Goal: Task Accomplishment & Management: Use online tool/utility

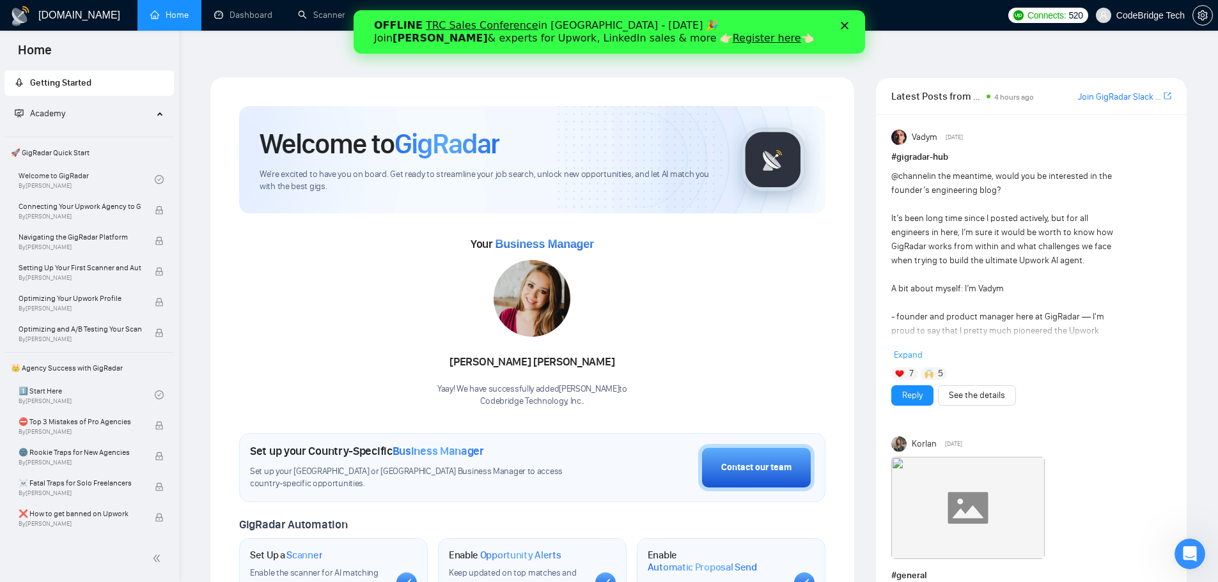
click at [840, 22] on icon "Закрити" at bounding box center [844, 26] width 8 height 8
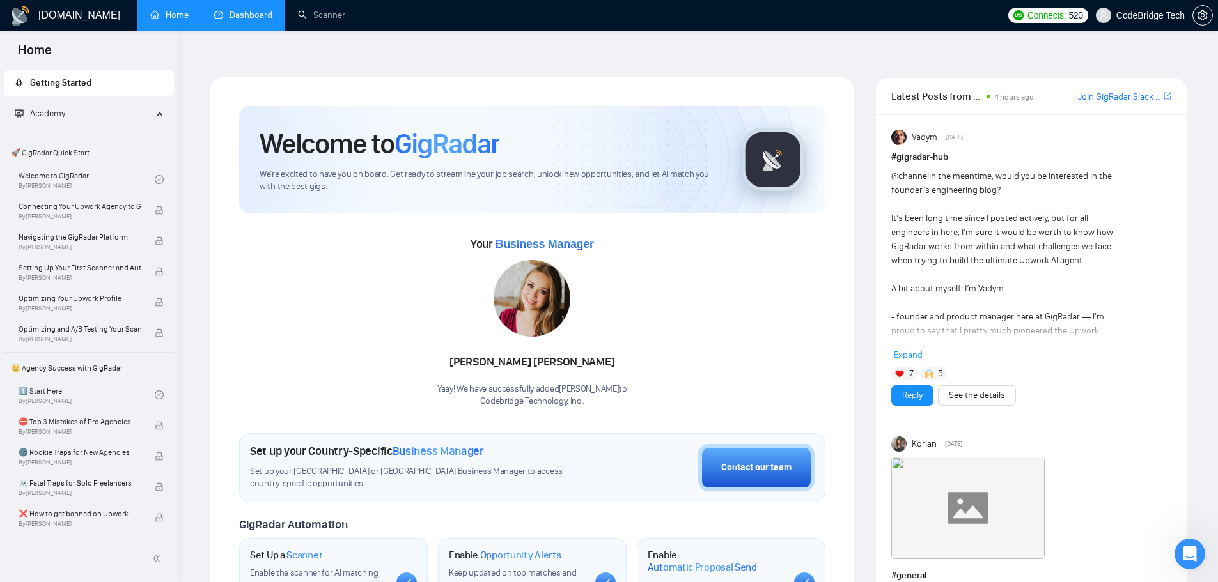
click at [251, 10] on link "Dashboard" at bounding box center [243, 15] width 58 height 11
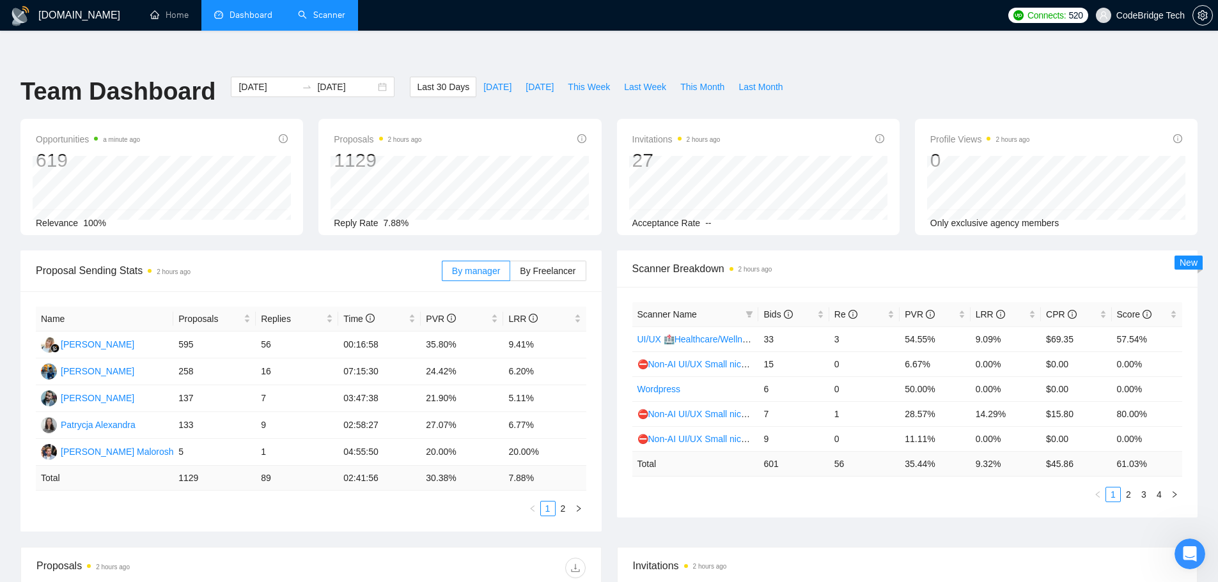
click at [321, 20] on link "Scanner" at bounding box center [321, 15] width 47 height 11
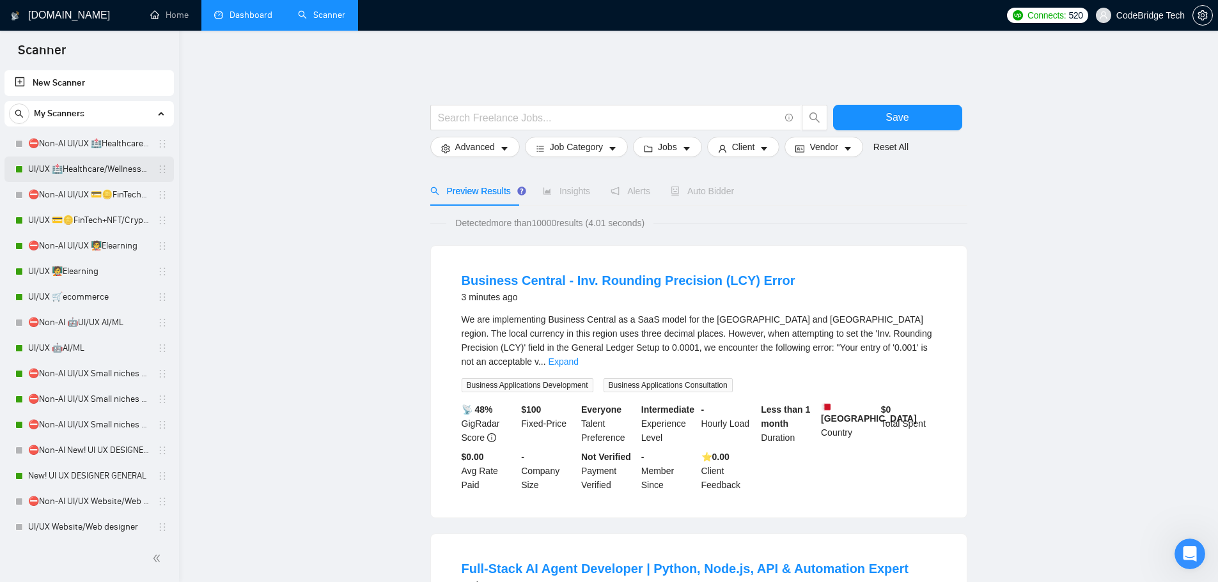
click at [82, 168] on link "UI/UX 🏥Healthcare/Wellness/Sports/Fitness" at bounding box center [88, 170] width 121 height 26
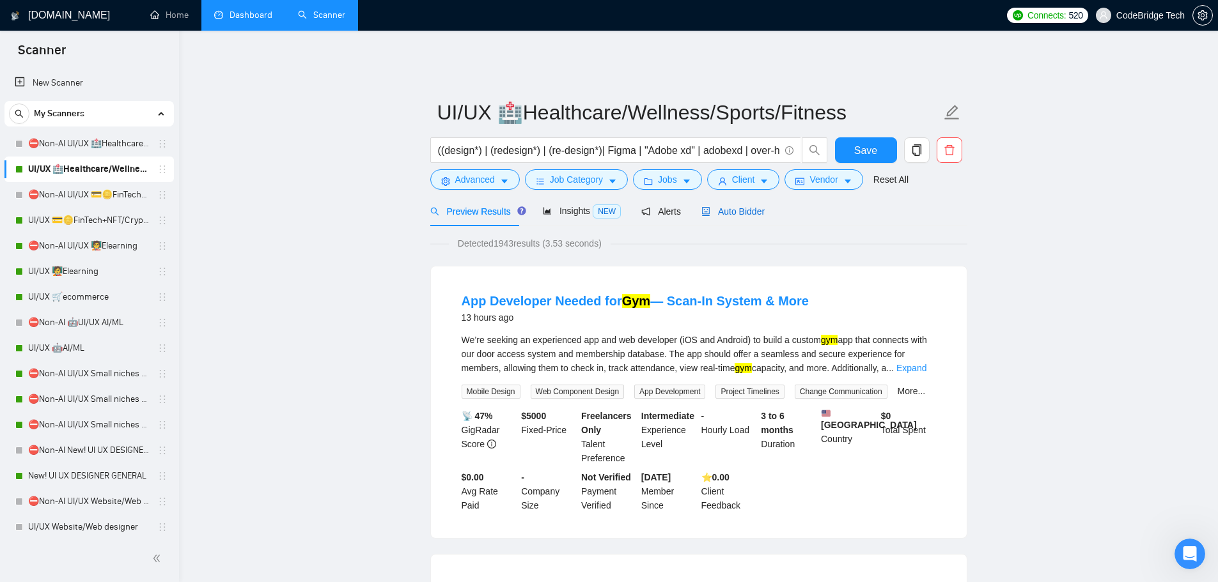
click at [743, 206] on span "Auto Bidder" at bounding box center [732, 211] width 63 height 10
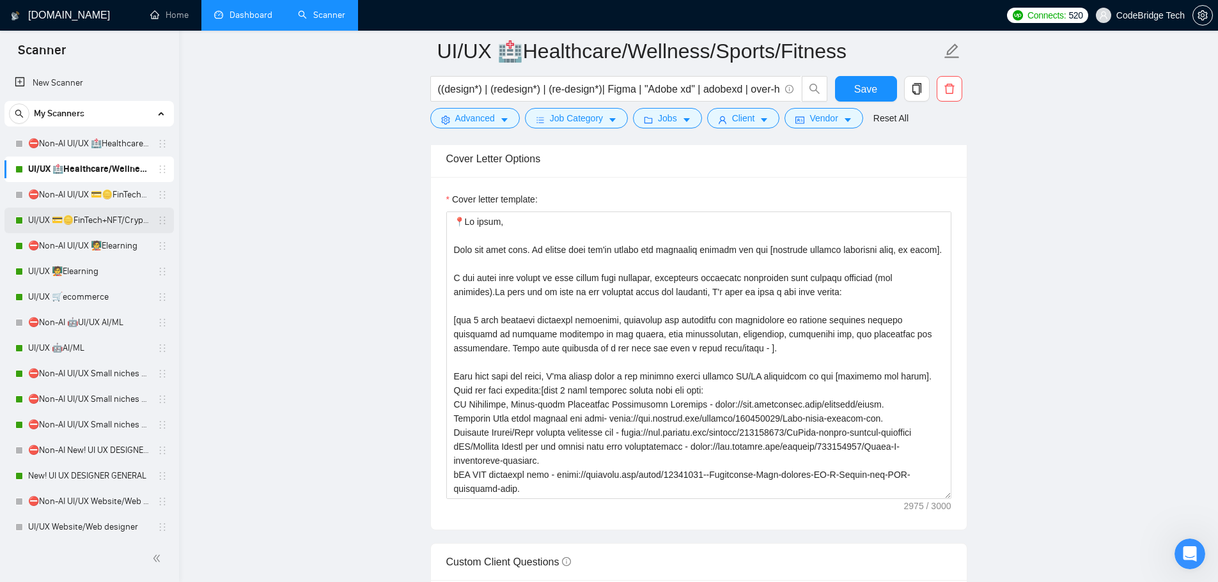
click at [121, 226] on link "UI/UX 💳🪙FinTech+NFT/Crypto/Blockchain/Casino" at bounding box center [88, 221] width 121 height 26
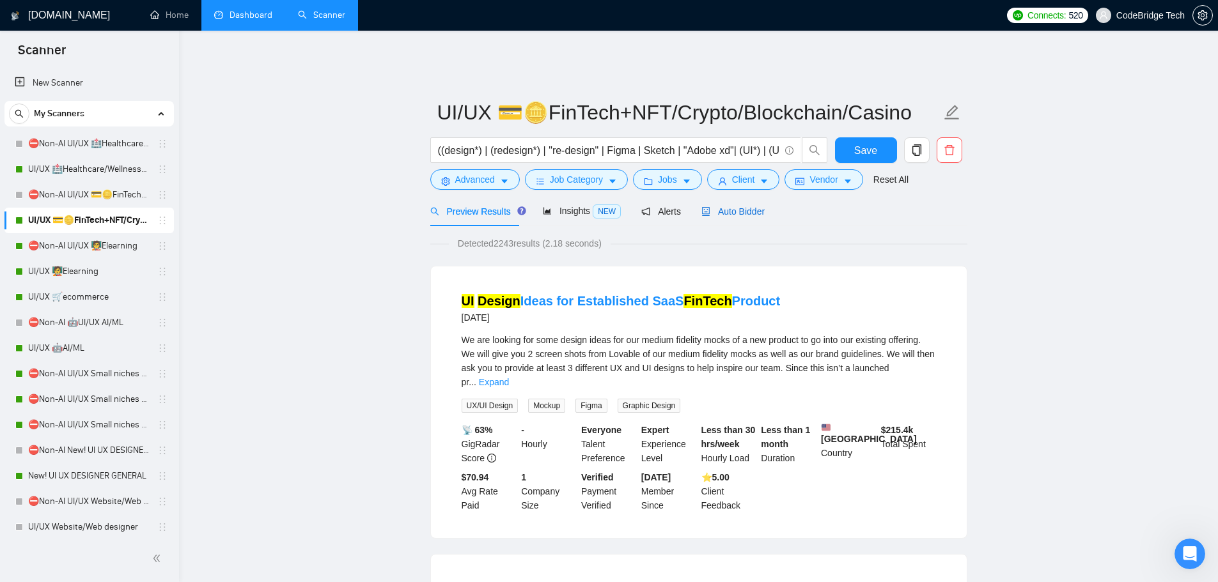
click at [742, 206] on span "Auto Bidder" at bounding box center [732, 211] width 63 height 10
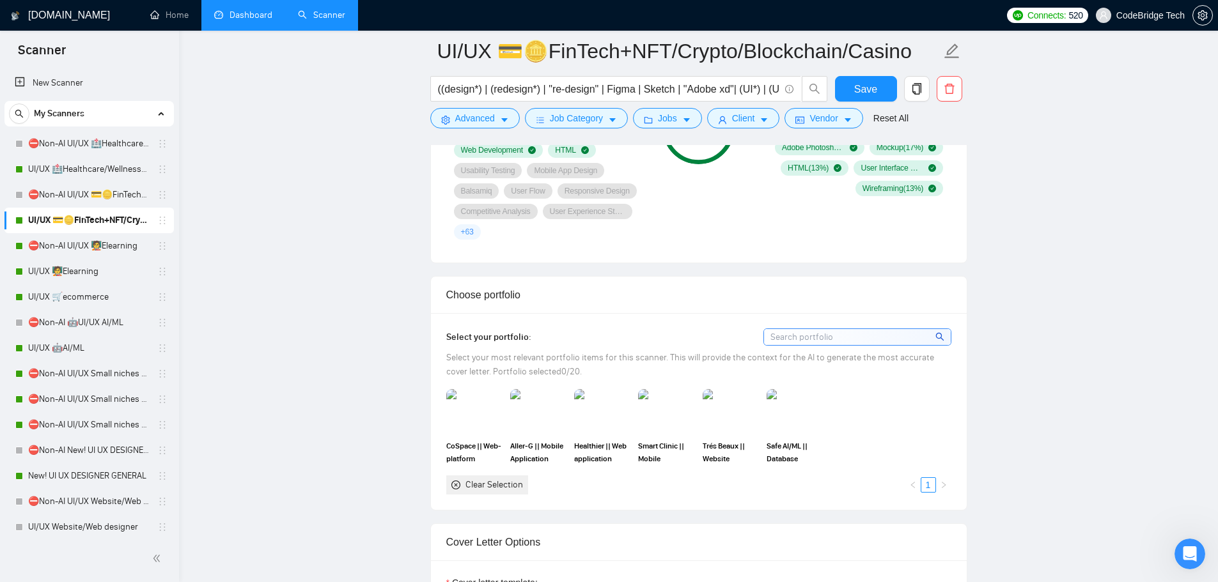
scroll to position [1342, 0]
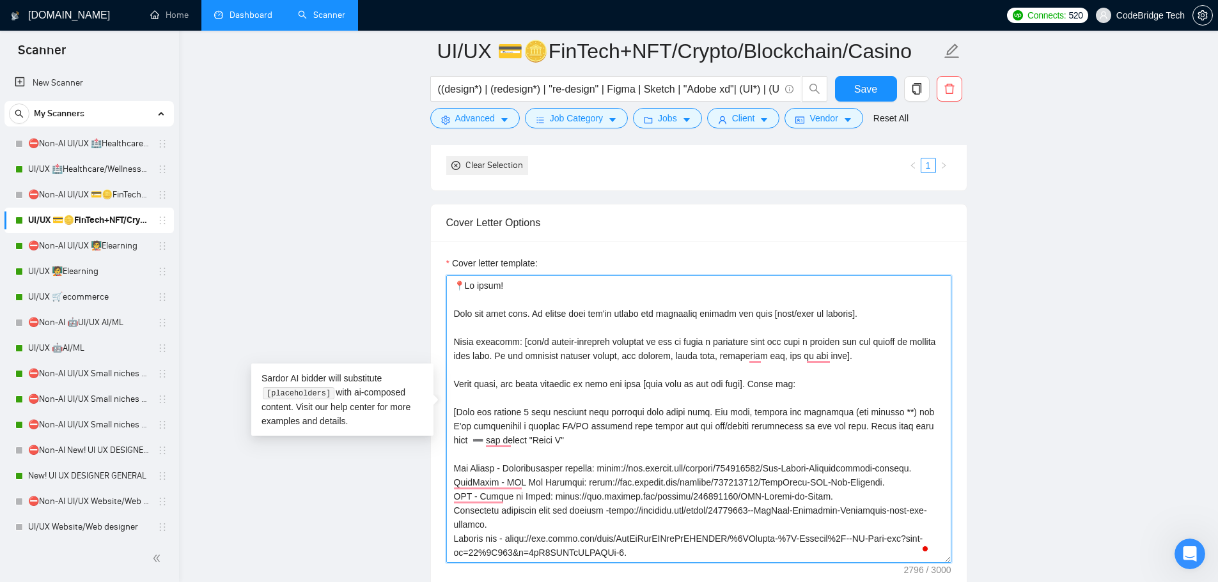
drag, startPoint x: 521, startPoint y: 335, endPoint x: 824, endPoint y: 347, distance: 303.8
click at [824, 347] on textarea "Cover letter template:" at bounding box center [698, 419] width 505 height 288
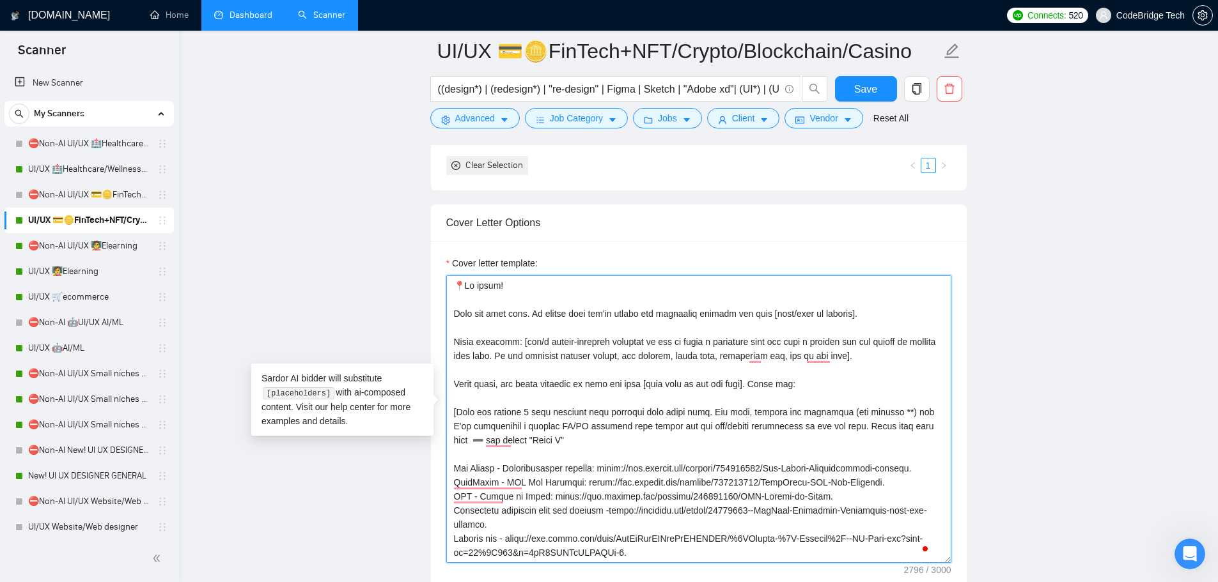
drag, startPoint x: 453, startPoint y: 330, endPoint x: 839, endPoint y: 349, distance: 386.5
click at [839, 349] on textarea "Cover letter template:" at bounding box center [698, 419] width 505 height 288
click at [506, 389] on textarea "Cover letter template:" at bounding box center [698, 419] width 505 height 288
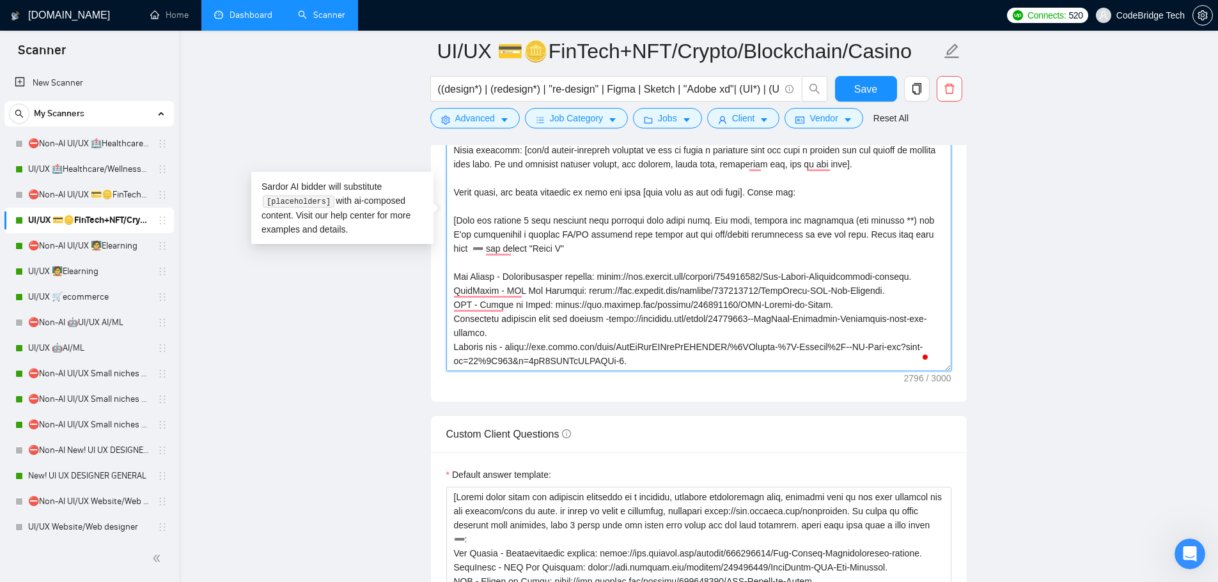
scroll to position [0, 0]
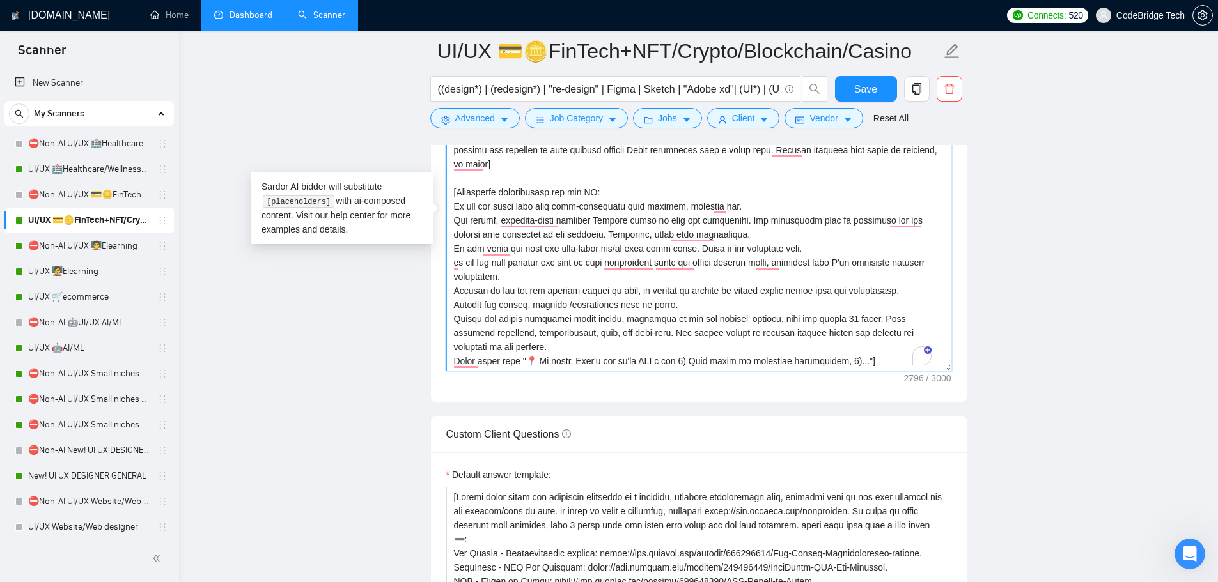
drag, startPoint x: 452, startPoint y: 192, endPoint x: 529, endPoint y: 337, distance: 163.5
click at [529, 337] on textarea "Cover letter template:" at bounding box center [698, 228] width 505 height 288
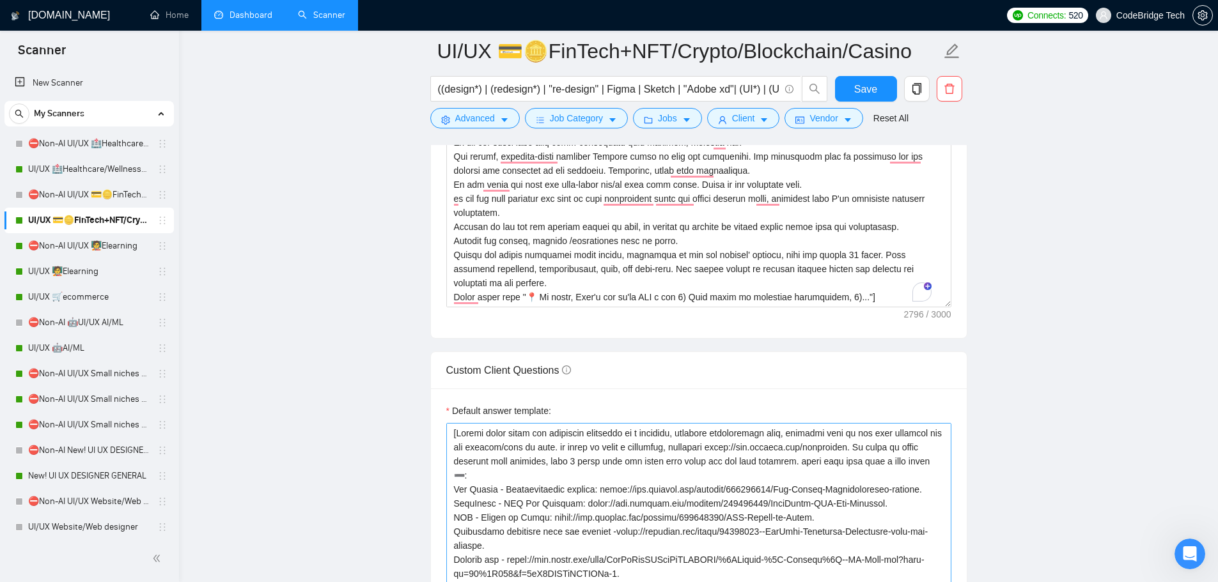
scroll to position [1662, 0]
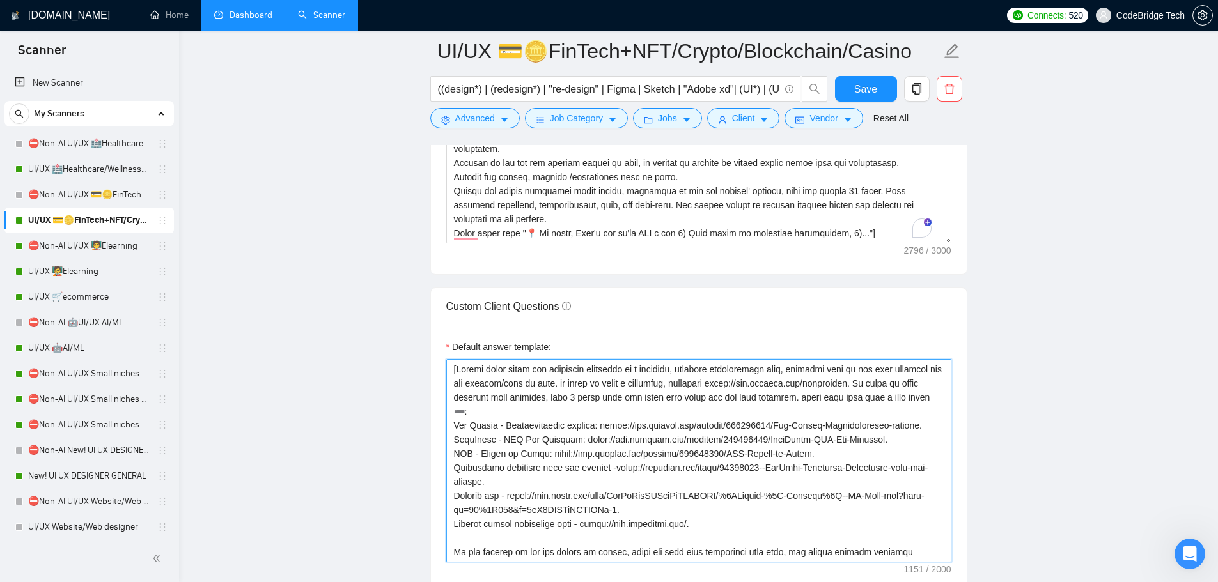
click at [536, 380] on textarea "Default answer template:" at bounding box center [698, 460] width 505 height 203
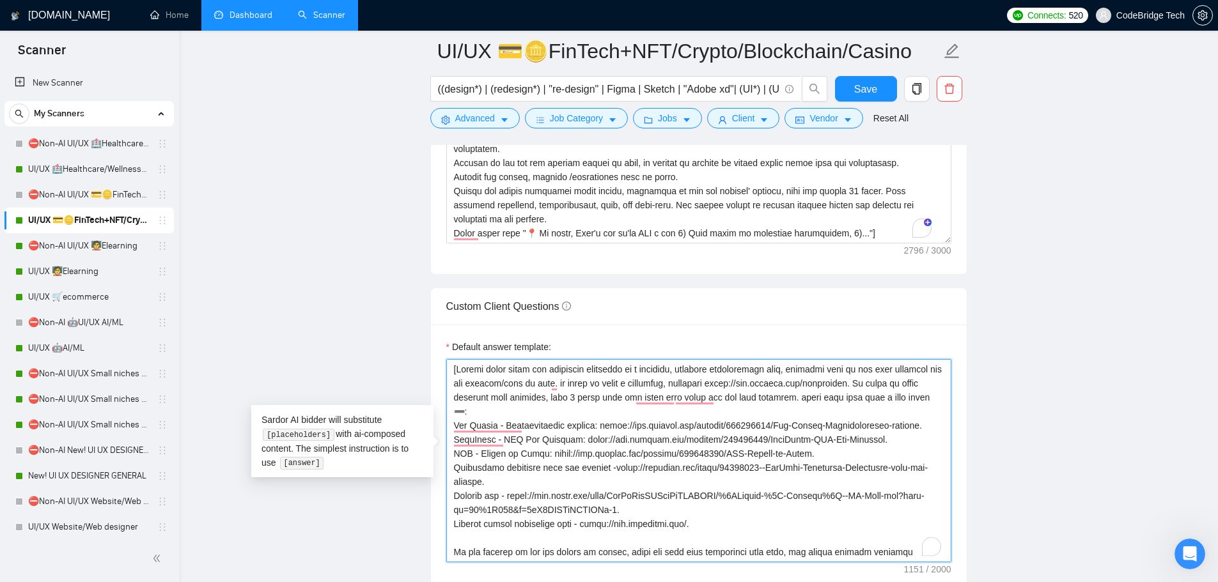
click at [768, 373] on textarea "Default answer template:" at bounding box center [698, 460] width 505 height 203
drag, startPoint x: 488, startPoint y: 360, endPoint x: 782, endPoint y: 365, distance: 294.7
click at [782, 365] on textarea "Default answer template:" at bounding box center [698, 460] width 505 height 203
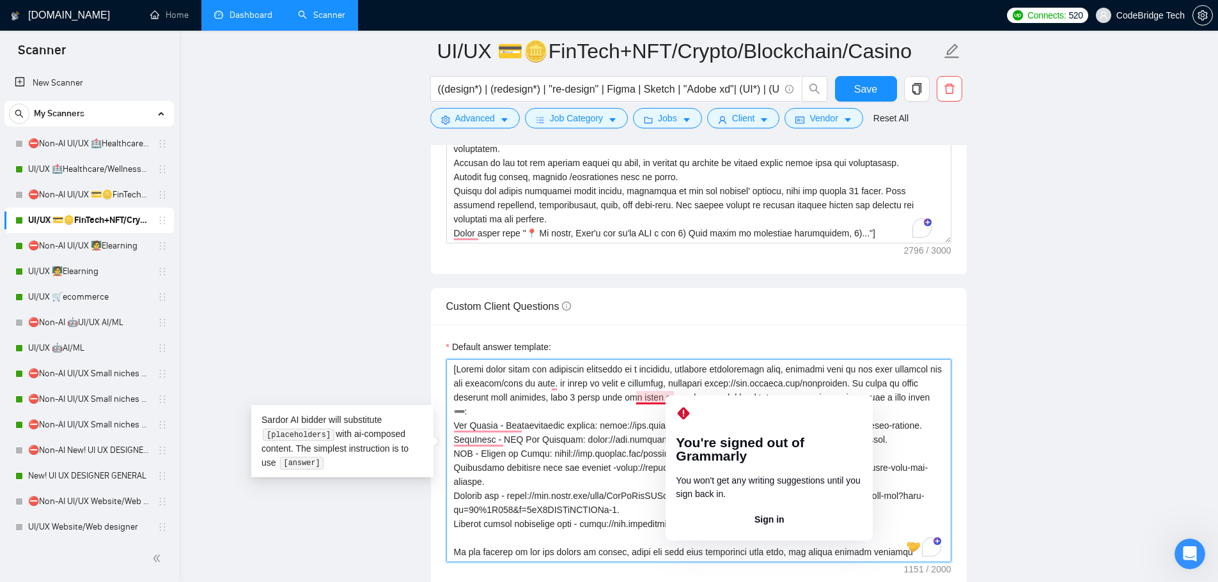
click at [609, 382] on textarea "Default answer template:" at bounding box center [698, 460] width 505 height 203
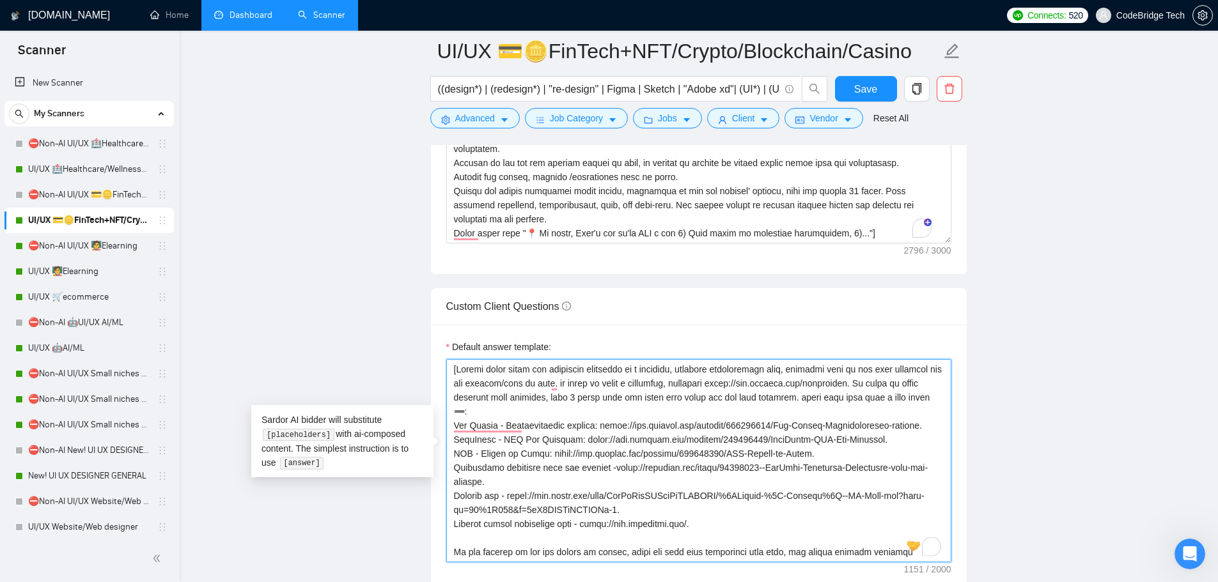
scroll to position [1790, 0]
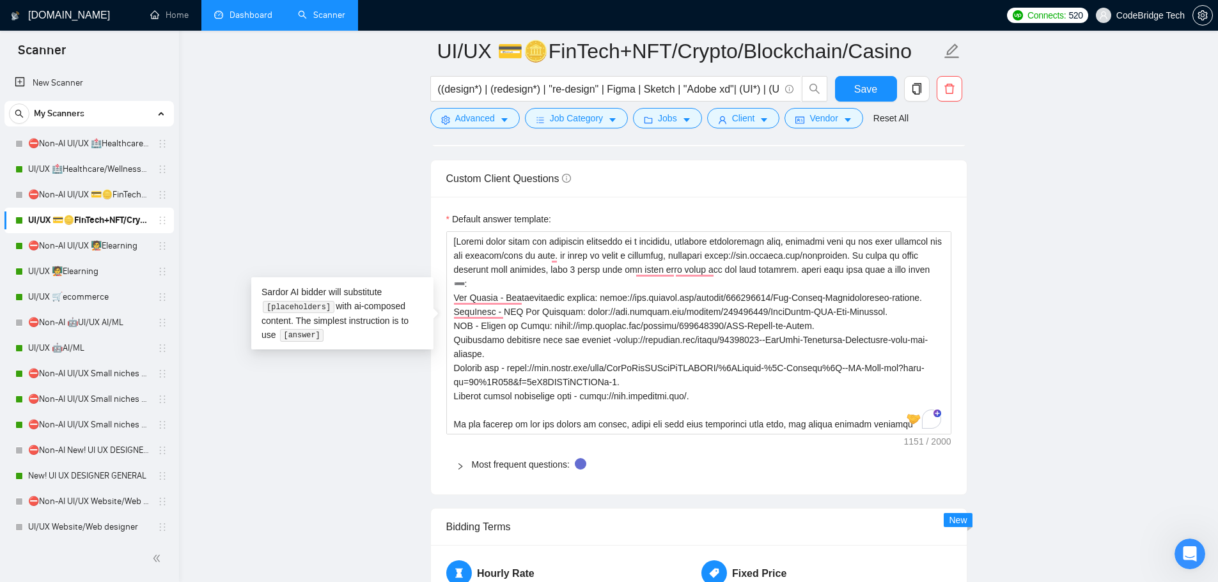
click at [307, 180] on main "UI/UX 💳🪙FinTech+NFT/Crypto/Blockchain/Casino ((design*) | (redesign*) | "re-des…" at bounding box center [698, 245] width 998 height 3951
click at [81, 139] on link "⛔Non-AI UI/UX 🏥Healthcare/Wellness/Sports/Fitness" at bounding box center [88, 144] width 121 height 26
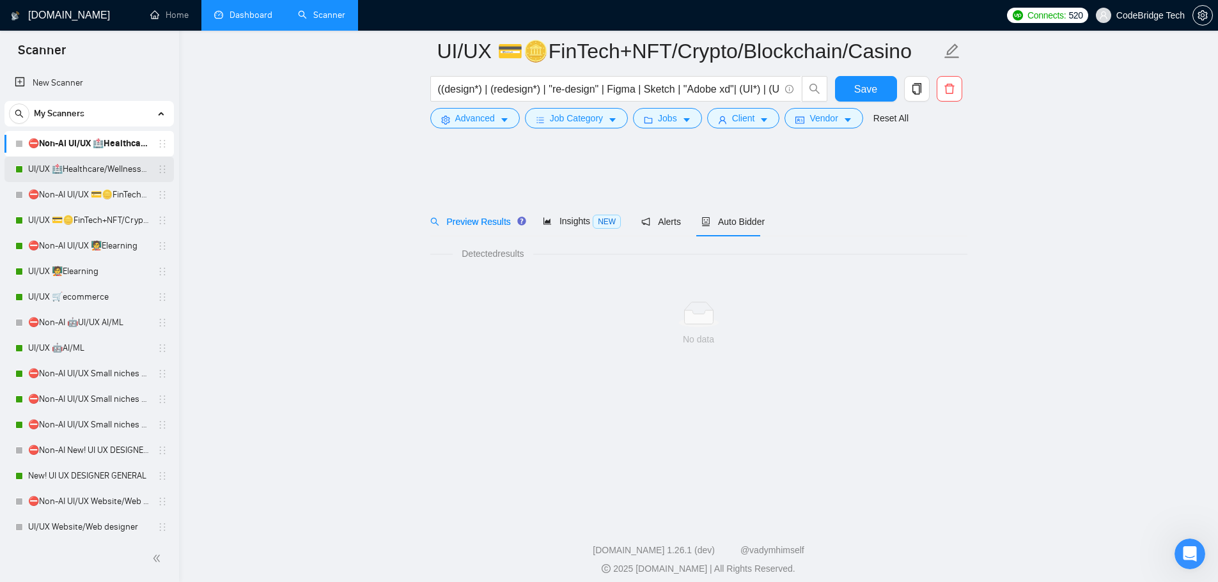
click at [85, 160] on link "UI/UX 🏥Healthcare/Wellness/Sports/Fitness" at bounding box center [88, 170] width 121 height 26
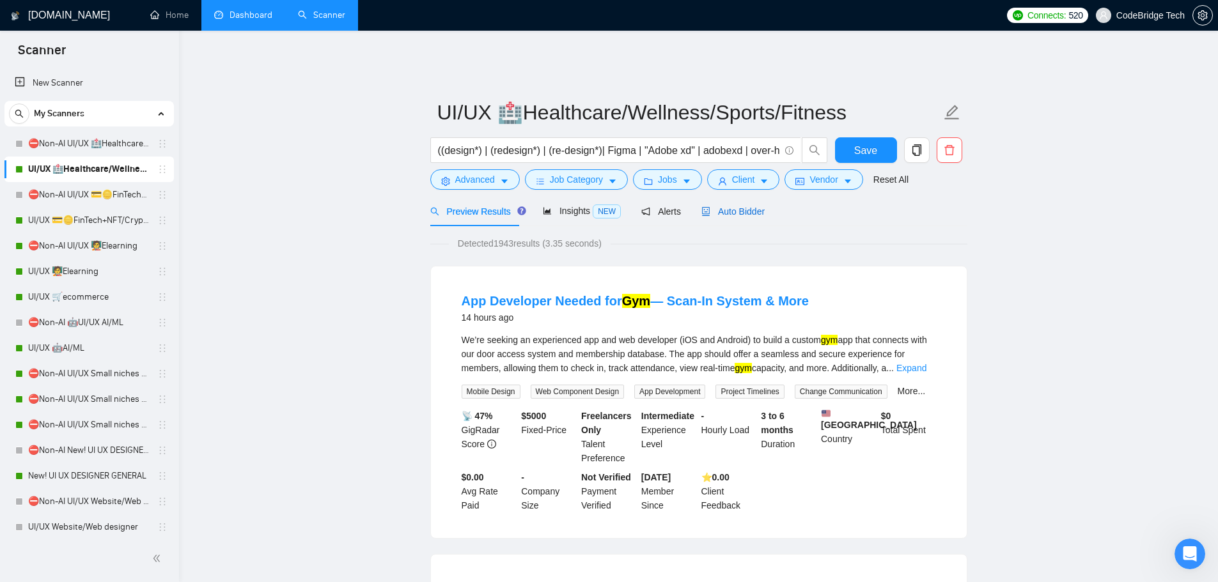
click at [746, 206] on span "Auto Bidder" at bounding box center [732, 211] width 63 height 10
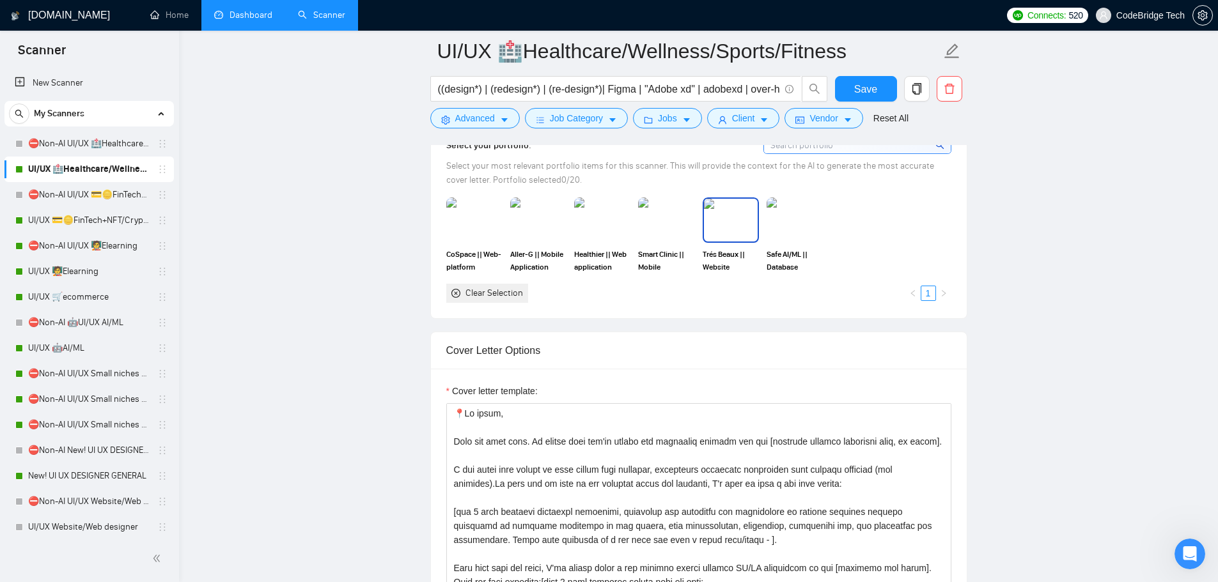
scroll to position [1342, 0]
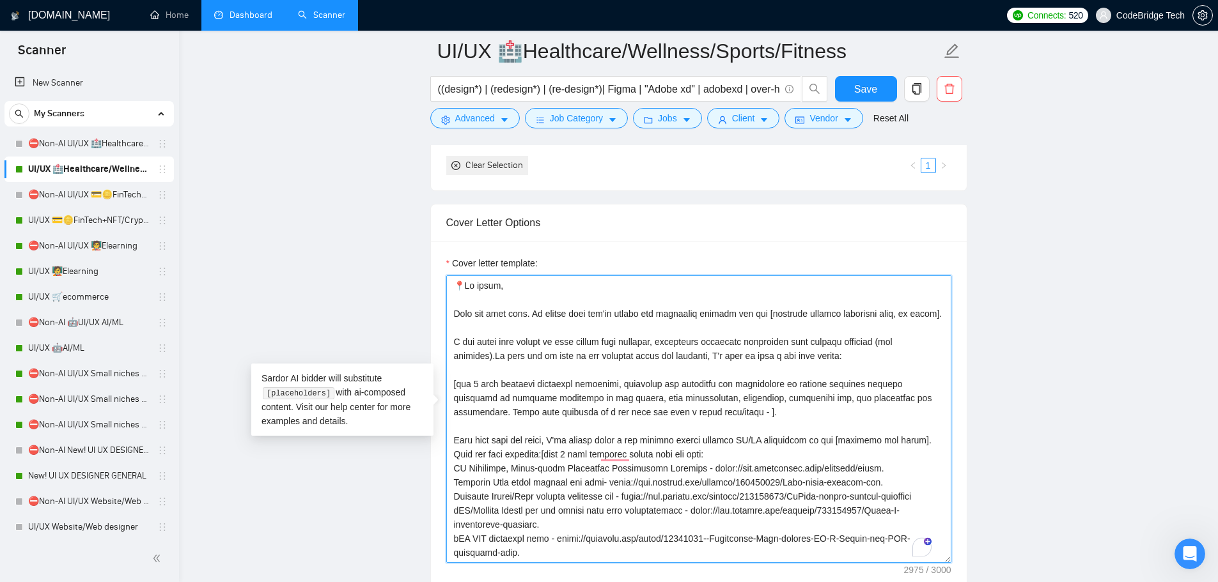
drag, startPoint x: 456, startPoint y: 377, endPoint x: 677, endPoint y: 400, distance: 221.7
click at [677, 400] on textarea "Cover letter template:" at bounding box center [698, 419] width 505 height 288
click at [620, 406] on textarea "Cover letter template:" at bounding box center [698, 419] width 505 height 288
click at [627, 386] on textarea "Cover letter template:" at bounding box center [698, 419] width 505 height 288
click at [749, 421] on textarea "Cover letter template:" at bounding box center [698, 419] width 505 height 288
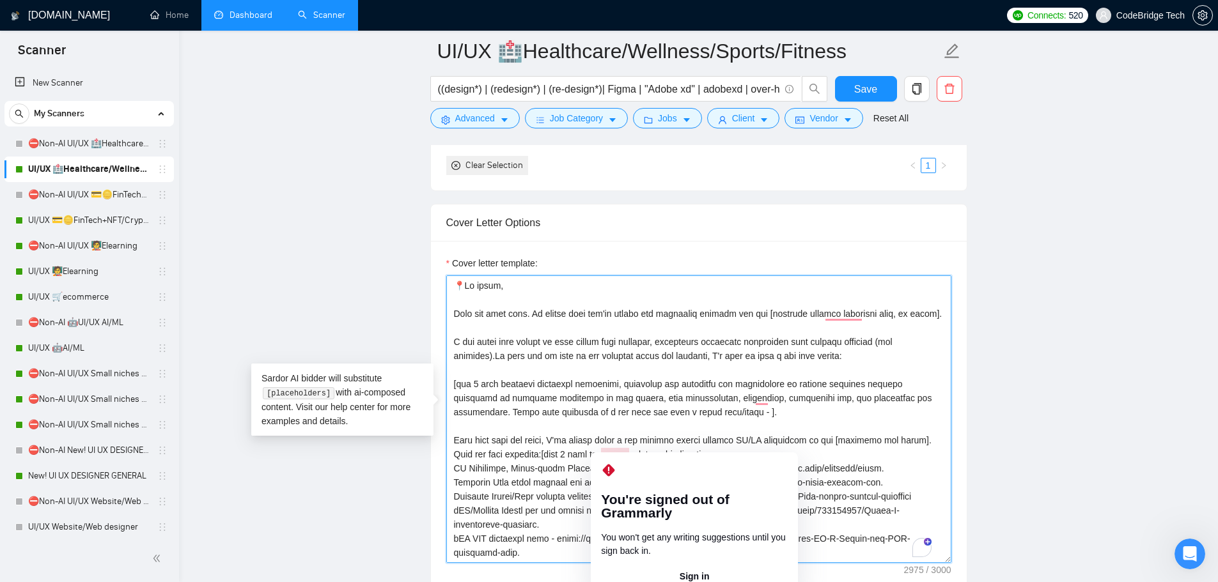
click at [759, 407] on textarea "Cover letter template:" at bounding box center [698, 419] width 505 height 288
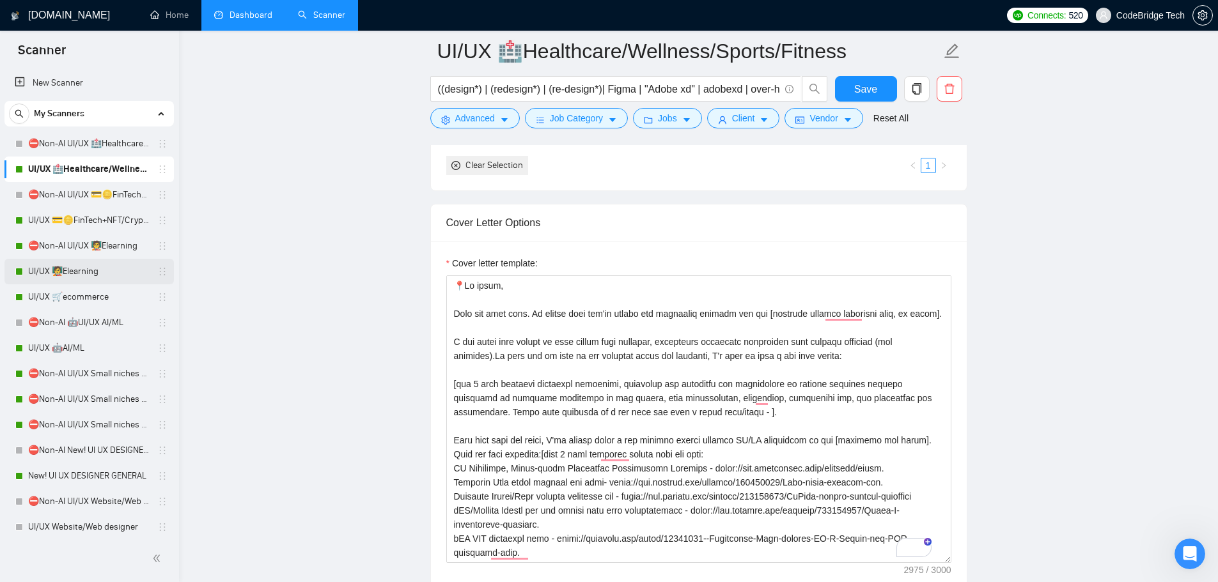
click at [58, 272] on link "UI/UX 🧑‍🏫Elearning" at bounding box center [88, 272] width 121 height 26
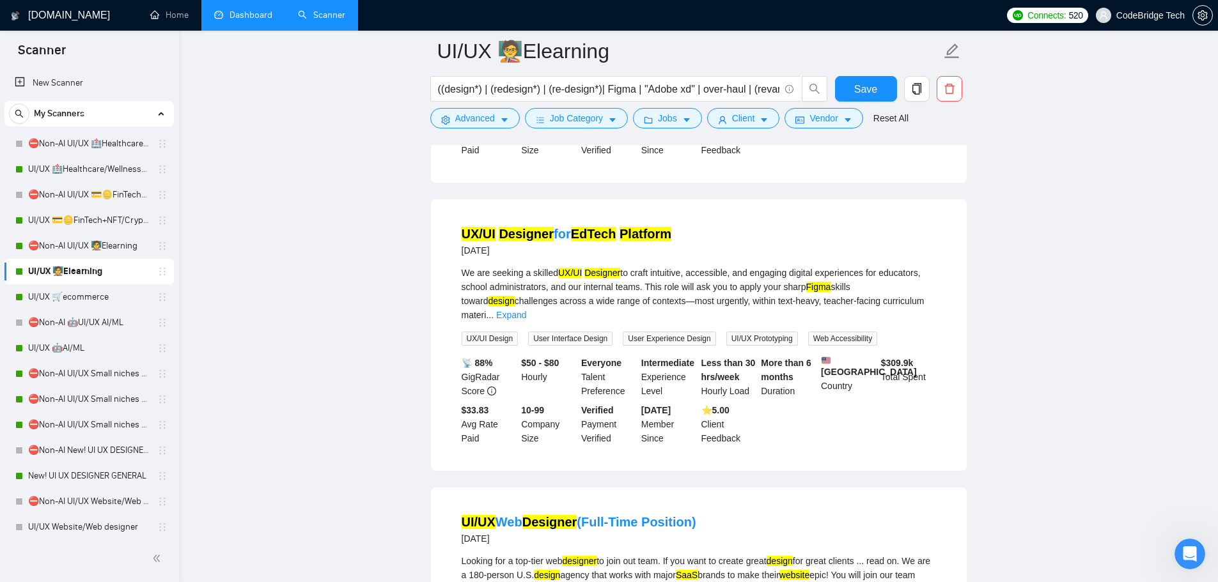
scroll to position [447, 0]
